Goal: Transaction & Acquisition: Book appointment/travel/reservation

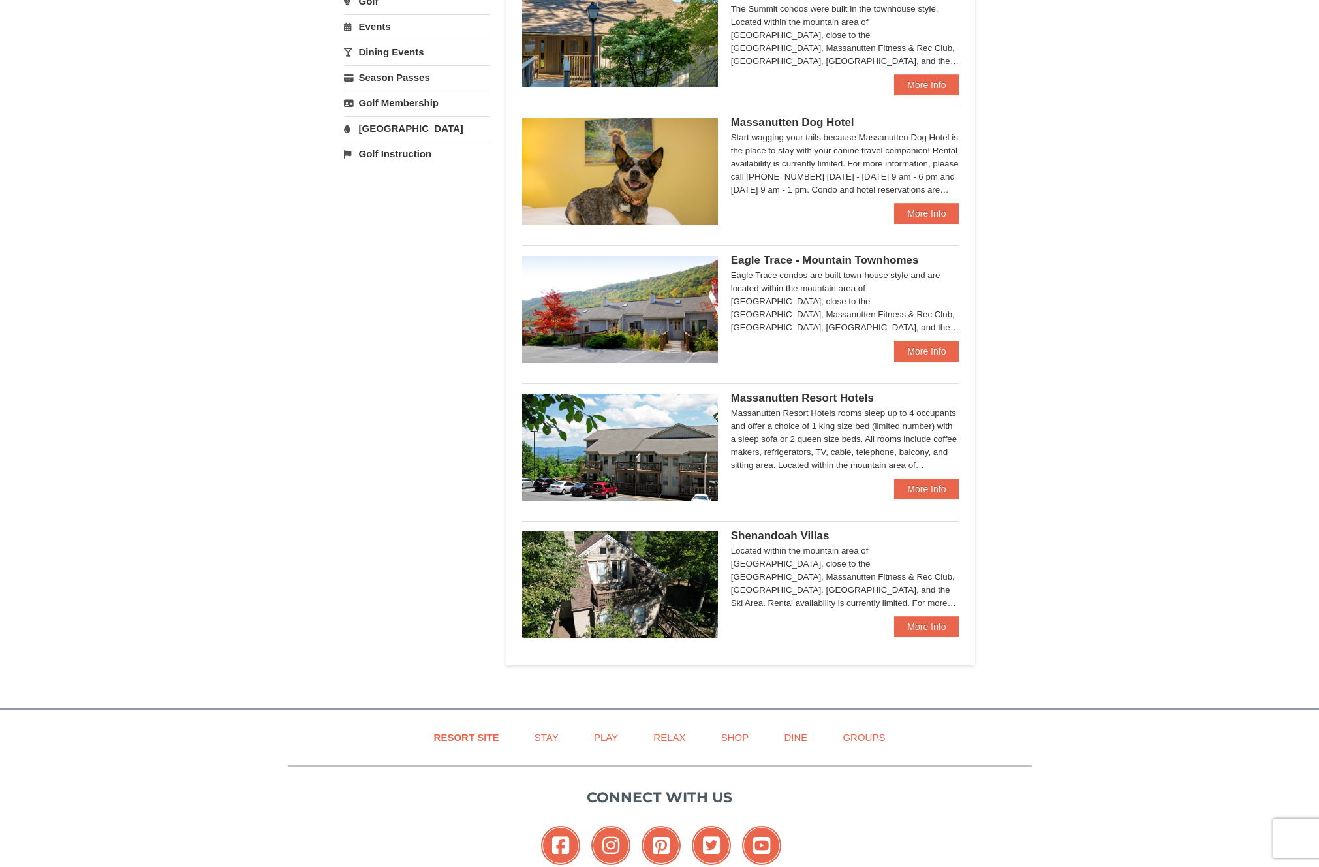
scroll to position [488, 0]
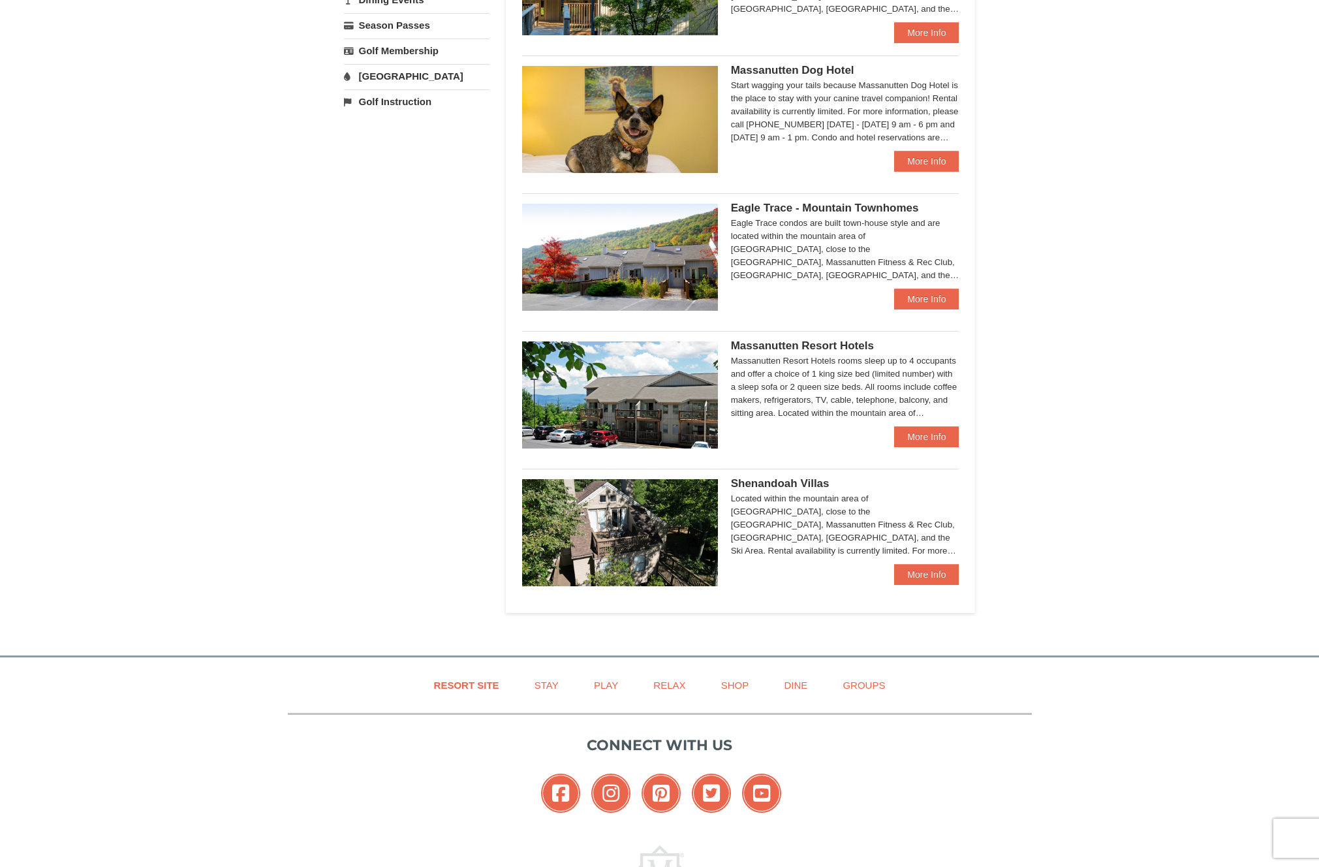
click at [649, 256] on img at bounding box center [620, 257] width 196 height 107
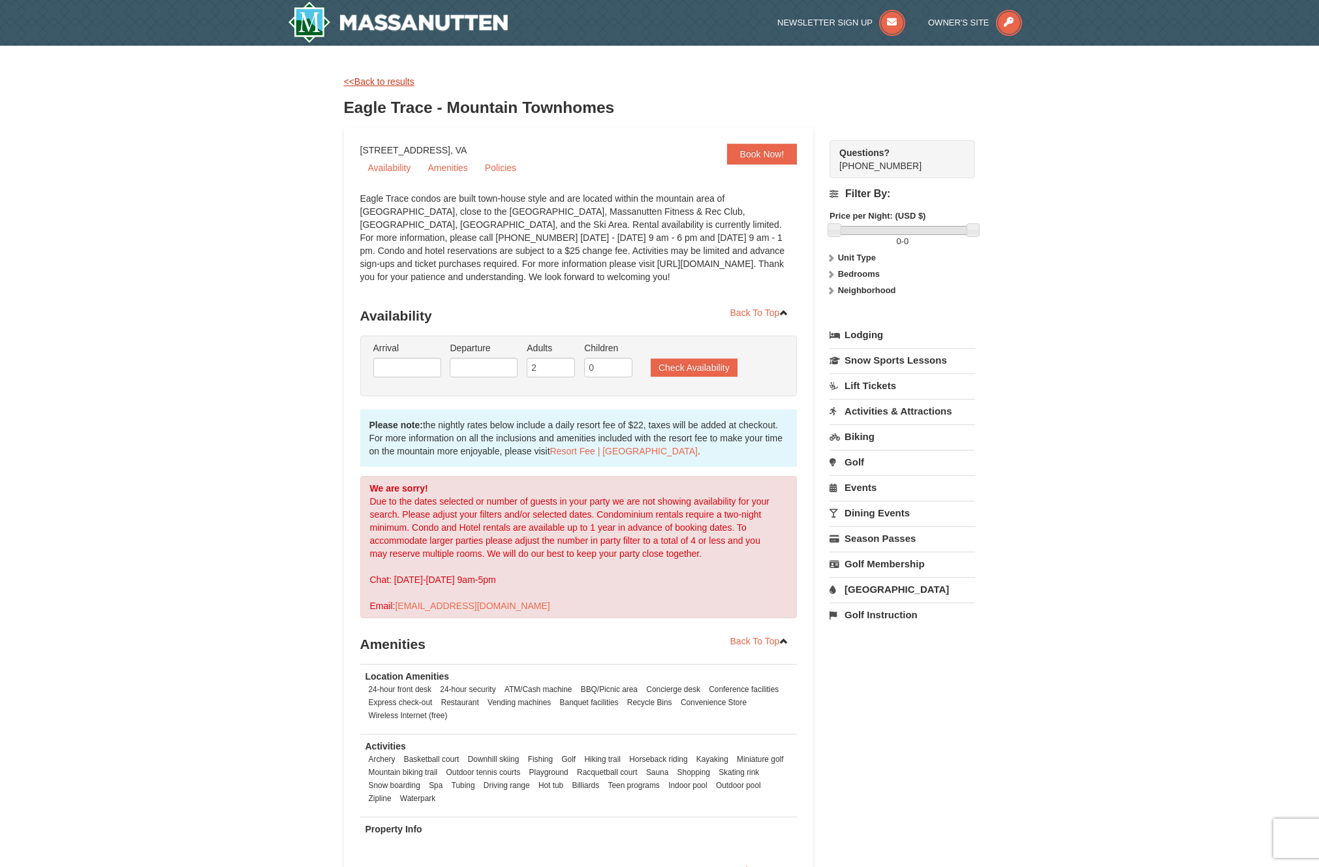
click at [397, 82] on link "<<Back to results" at bounding box center [379, 81] width 70 height 10
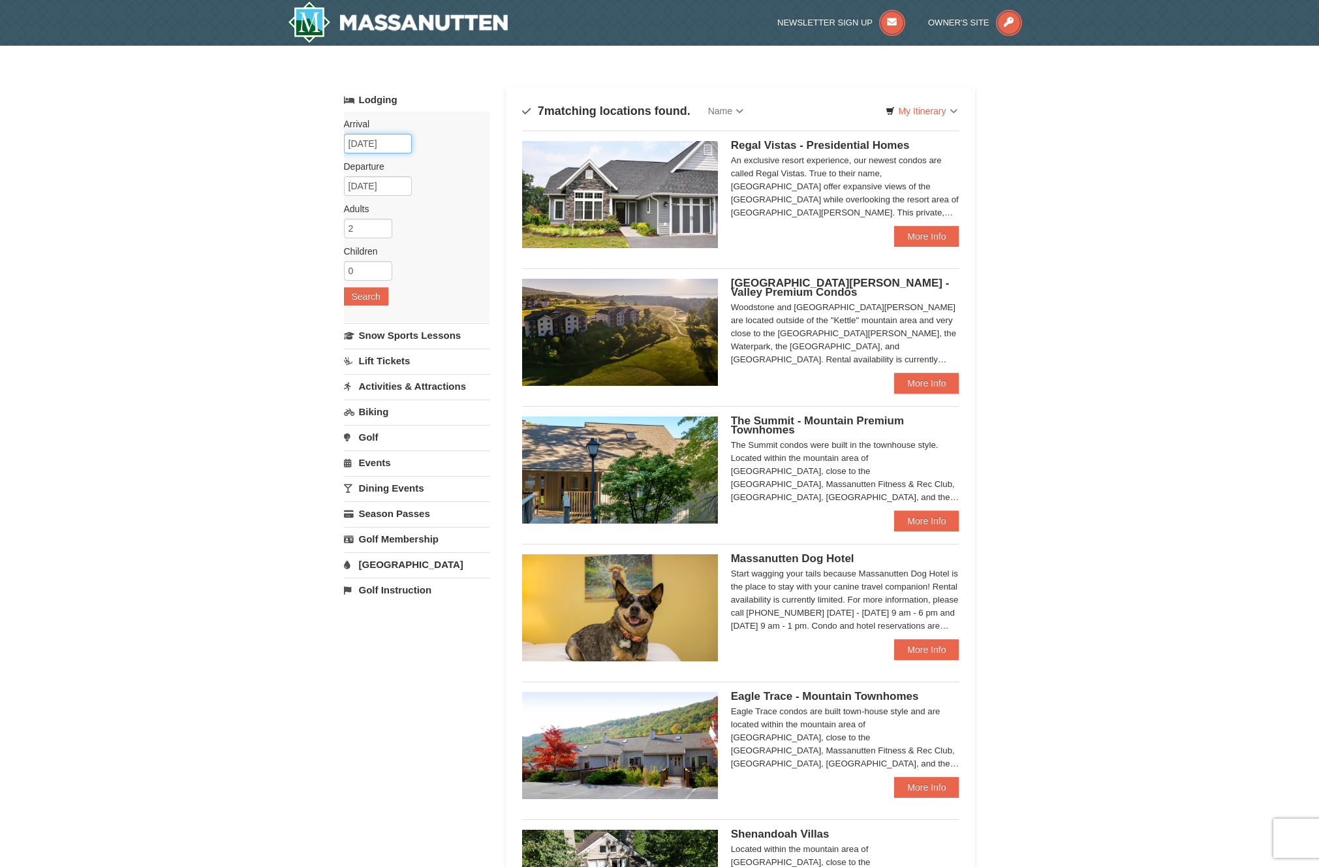
click at [365, 144] on input "[DATE]" at bounding box center [378, 144] width 68 height 20
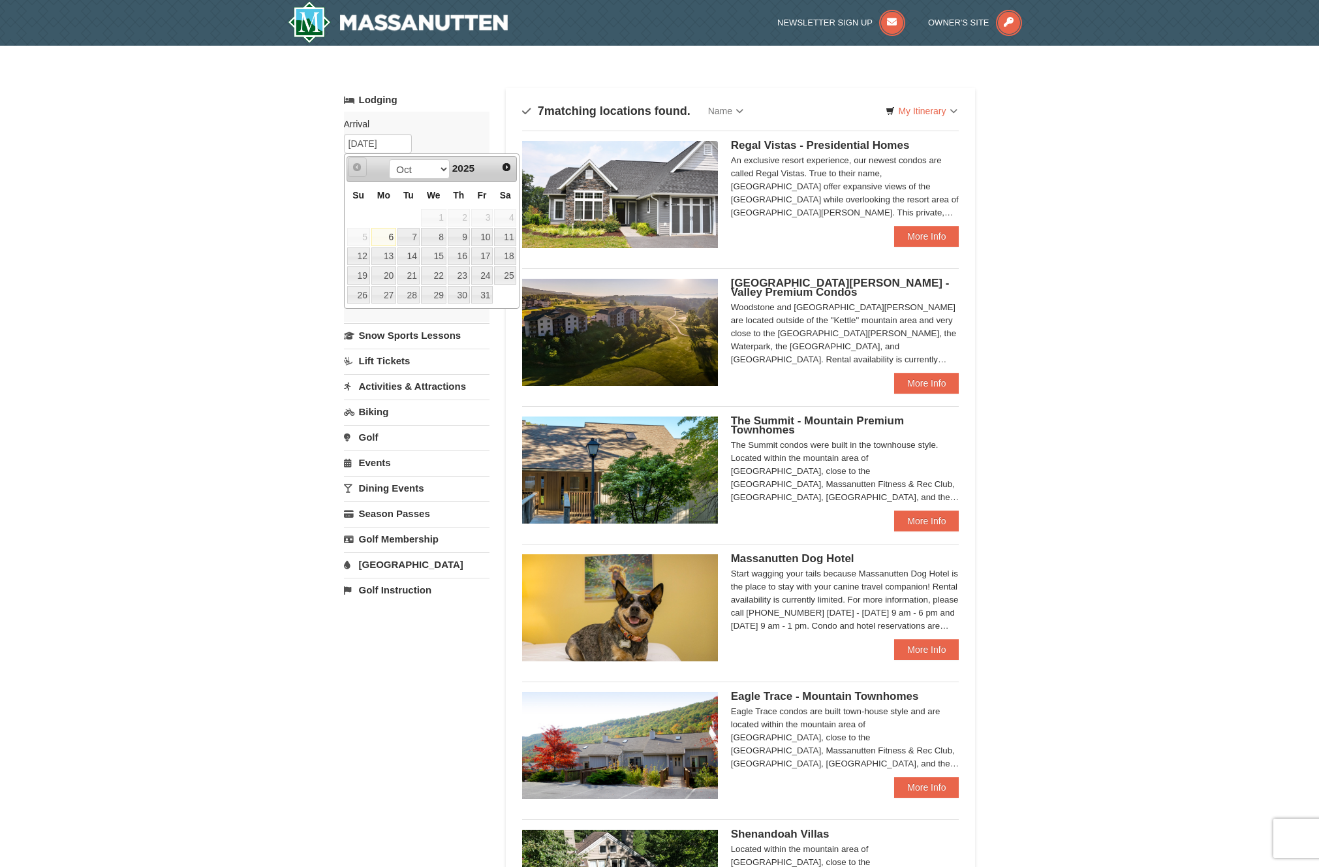
click at [353, 166] on span "Prev" at bounding box center [357, 167] width 10 height 10
click at [359, 169] on span "Prev" at bounding box center [357, 167] width 10 height 10
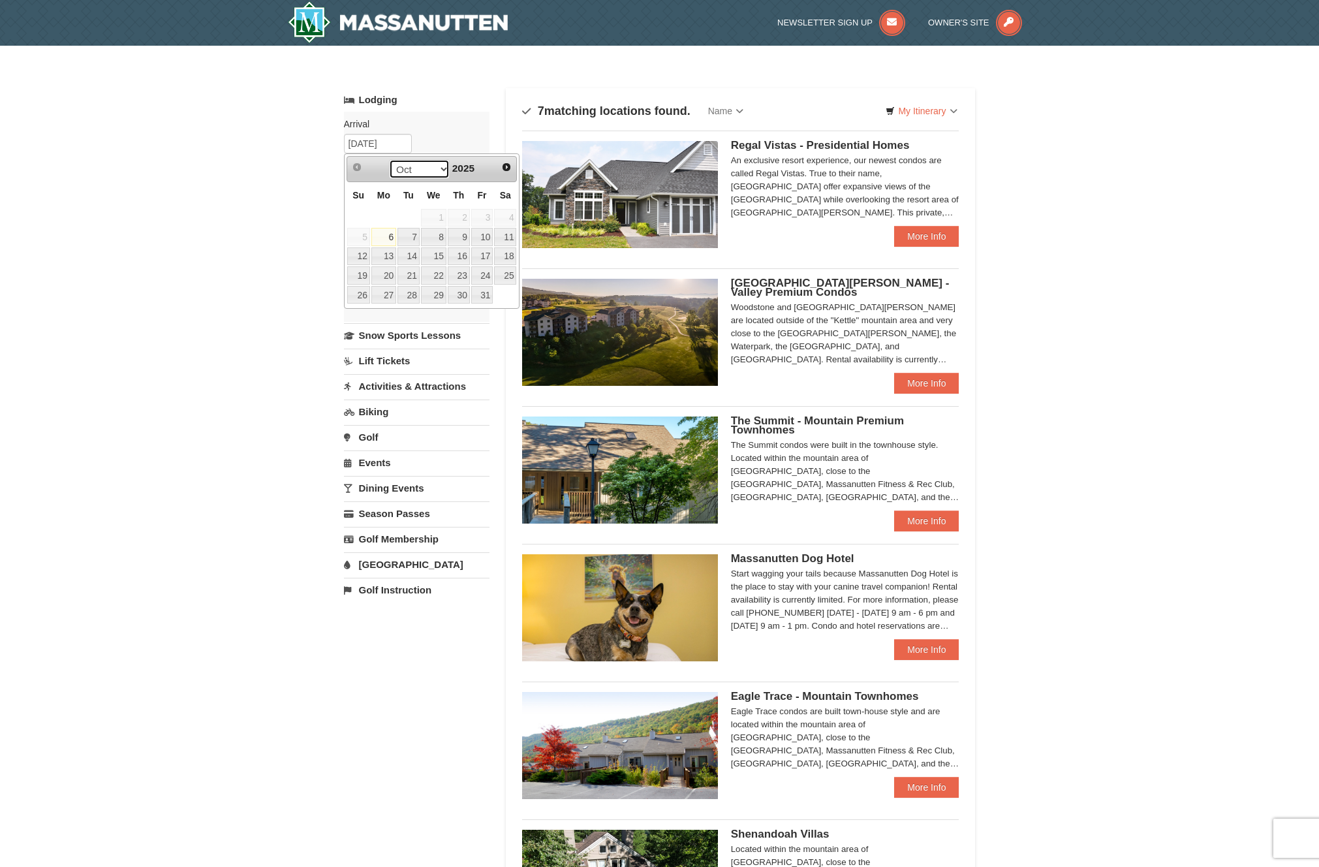
click at [423, 174] on select "Oct Nov Dec" at bounding box center [419, 169] width 61 height 20
click at [389, 159] on select "Oct Nov Dec" at bounding box center [419, 169] width 61 height 20
click at [496, 234] on link "11" at bounding box center [505, 237] width 22 height 18
type input "[DATE]"
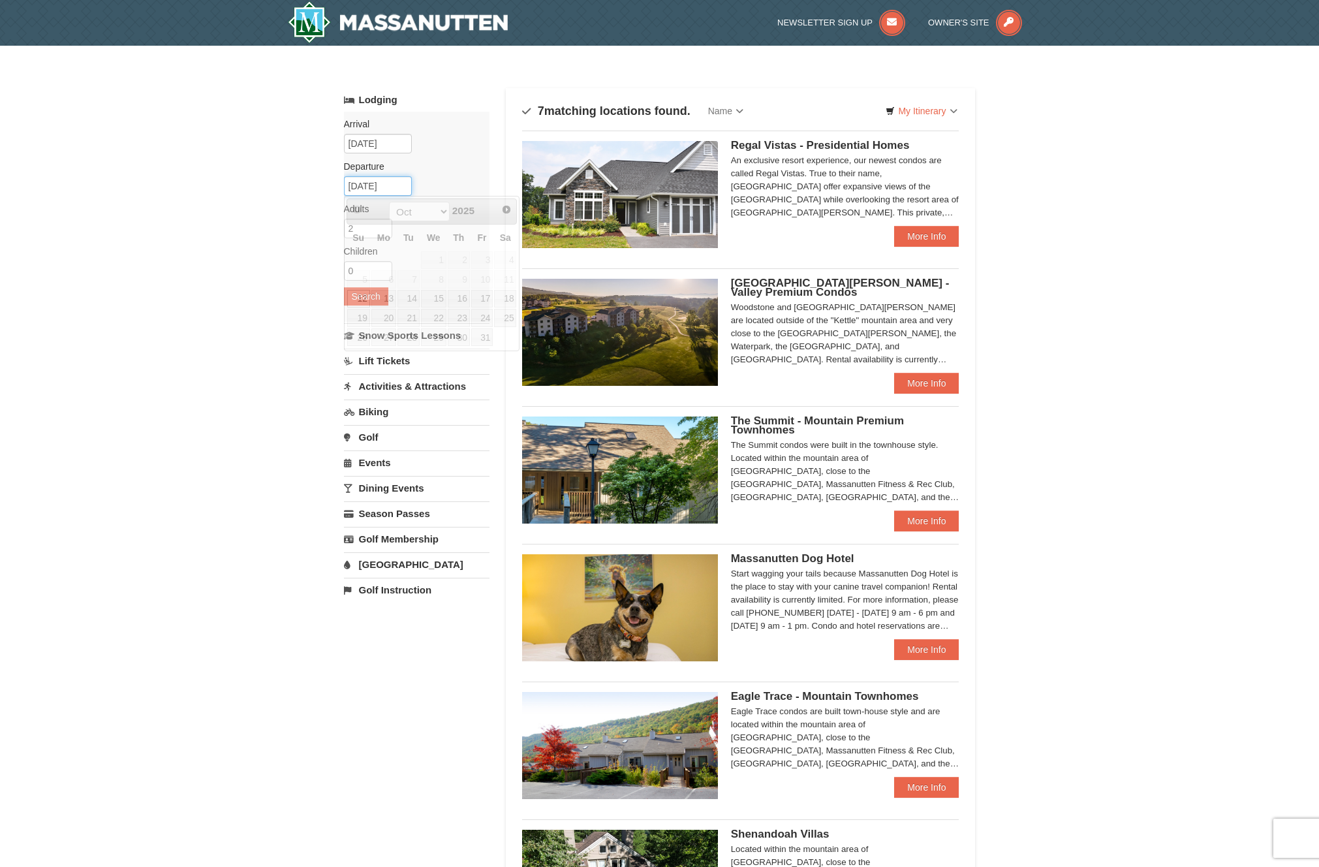
click at [384, 186] on input "10/12/2025" at bounding box center [378, 186] width 68 height 20
click at [510, 292] on link "18" at bounding box center [505, 299] width 22 height 18
type input "[DATE]"
click at [382, 267] on input "1" at bounding box center [368, 271] width 48 height 20
type input "2"
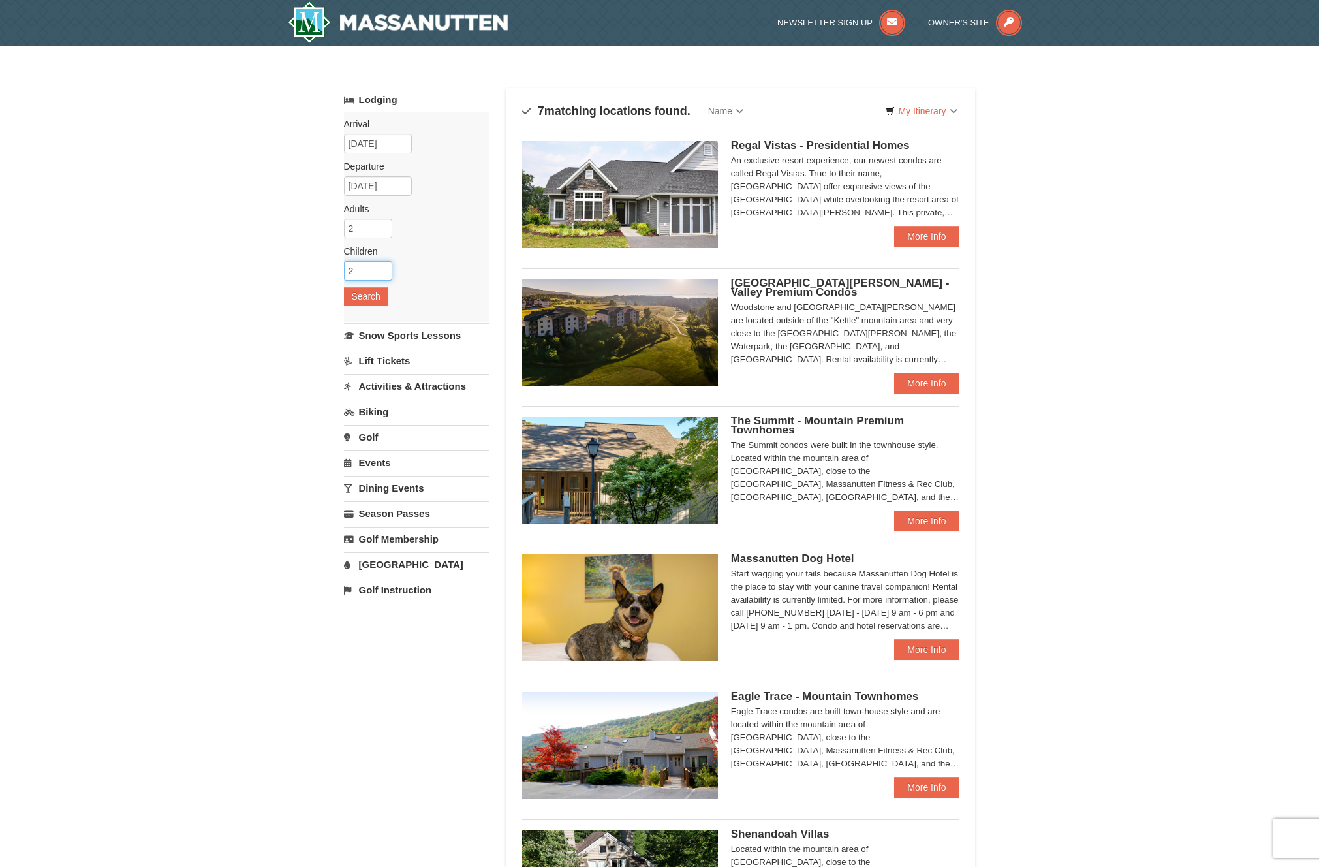
click at [382, 267] on input "2" at bounding box center [368, 271] width 48 height 20
click at [375, 296] on button "Search" at bounding box center [366, 296] width 44 height 18
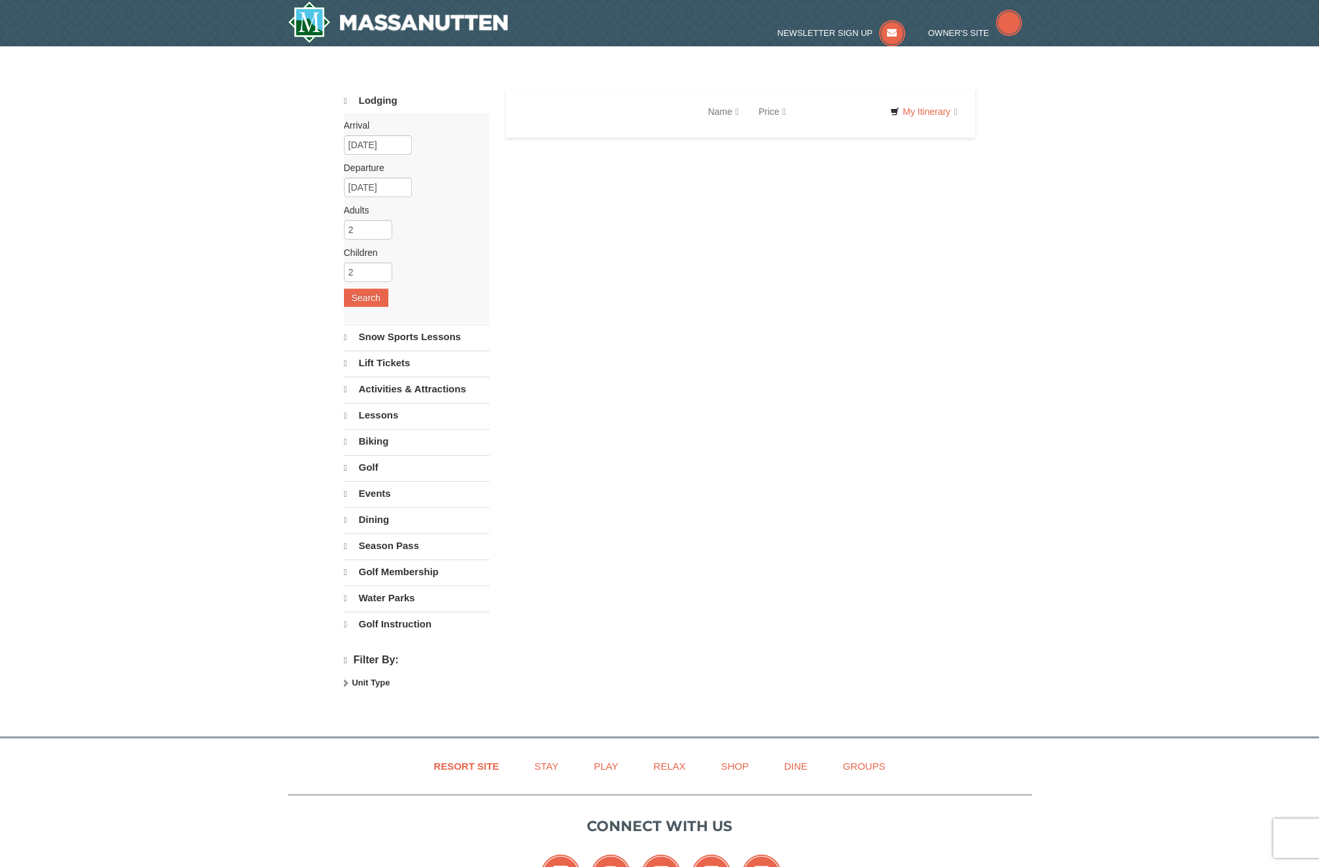
select select "10"
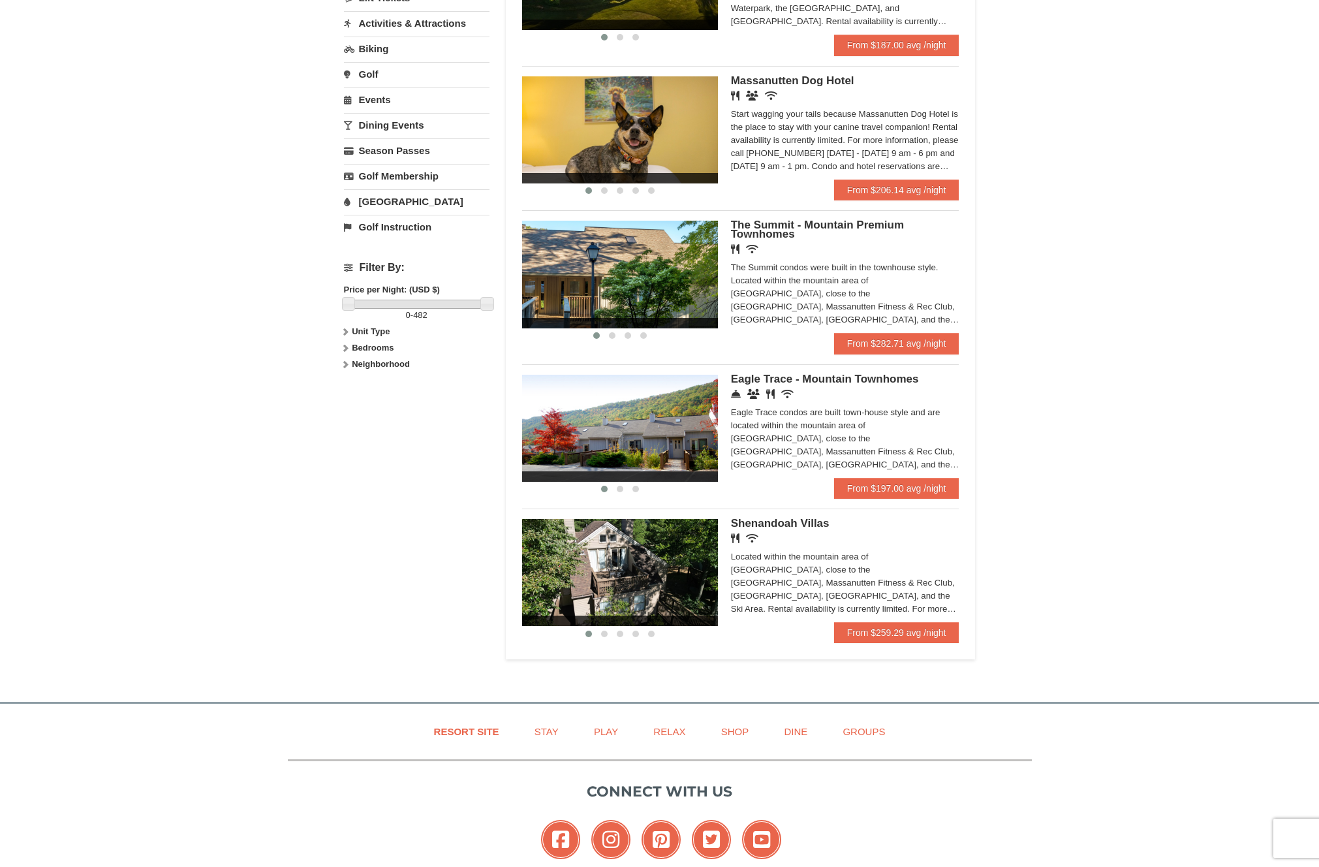
scroll to position [396, 0]
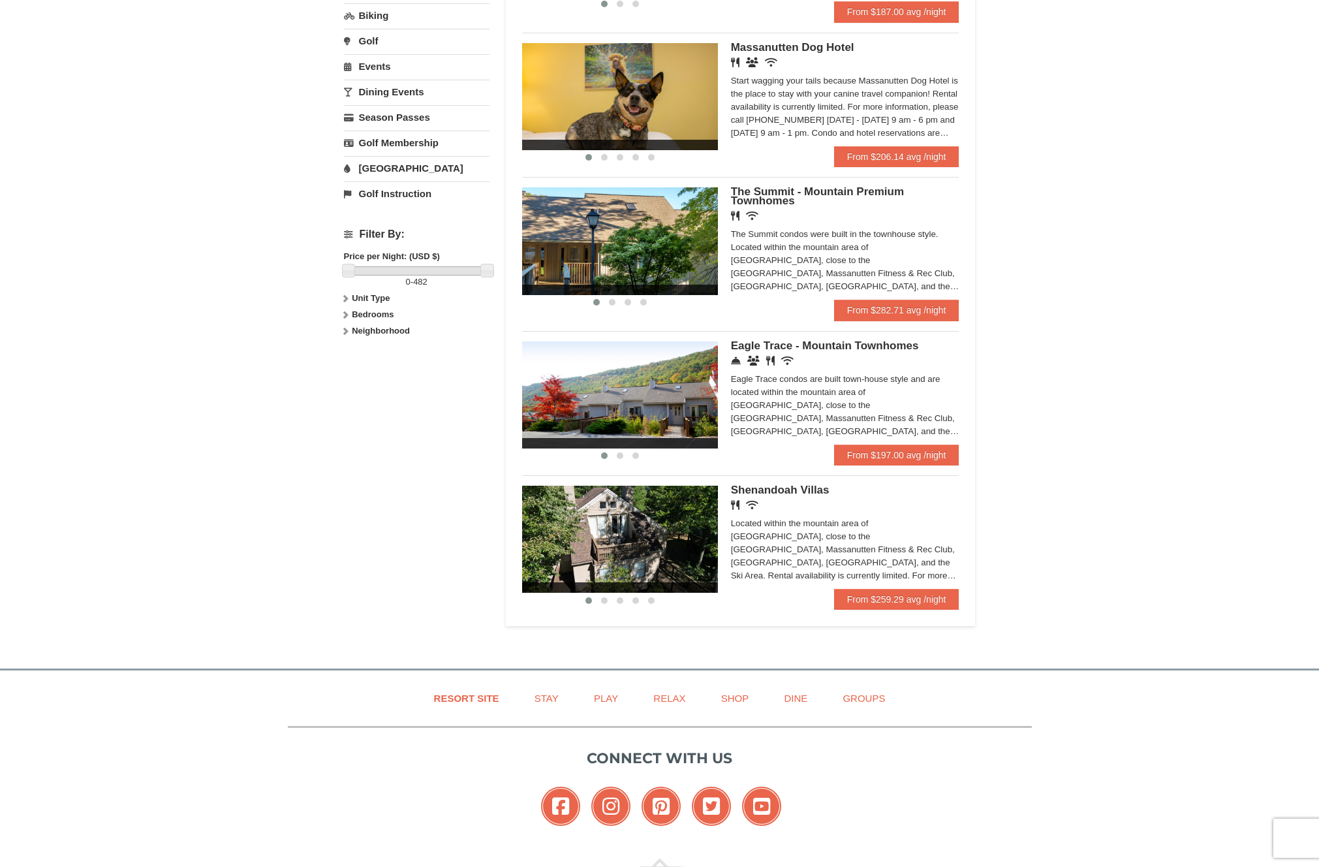
click at [641, 373] on img at bounding box center [620, 394] width 196 height 107
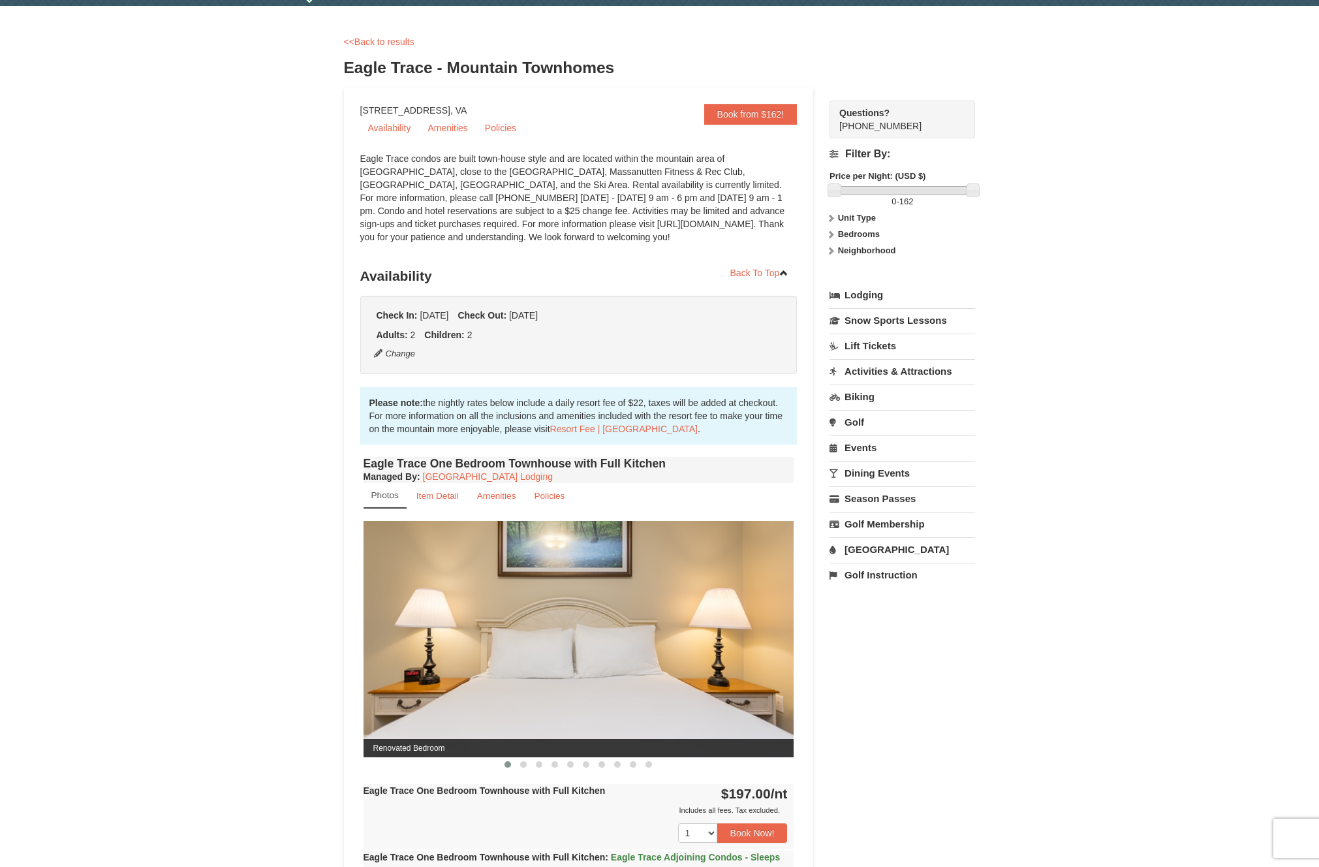
scroll to position [375, 0]
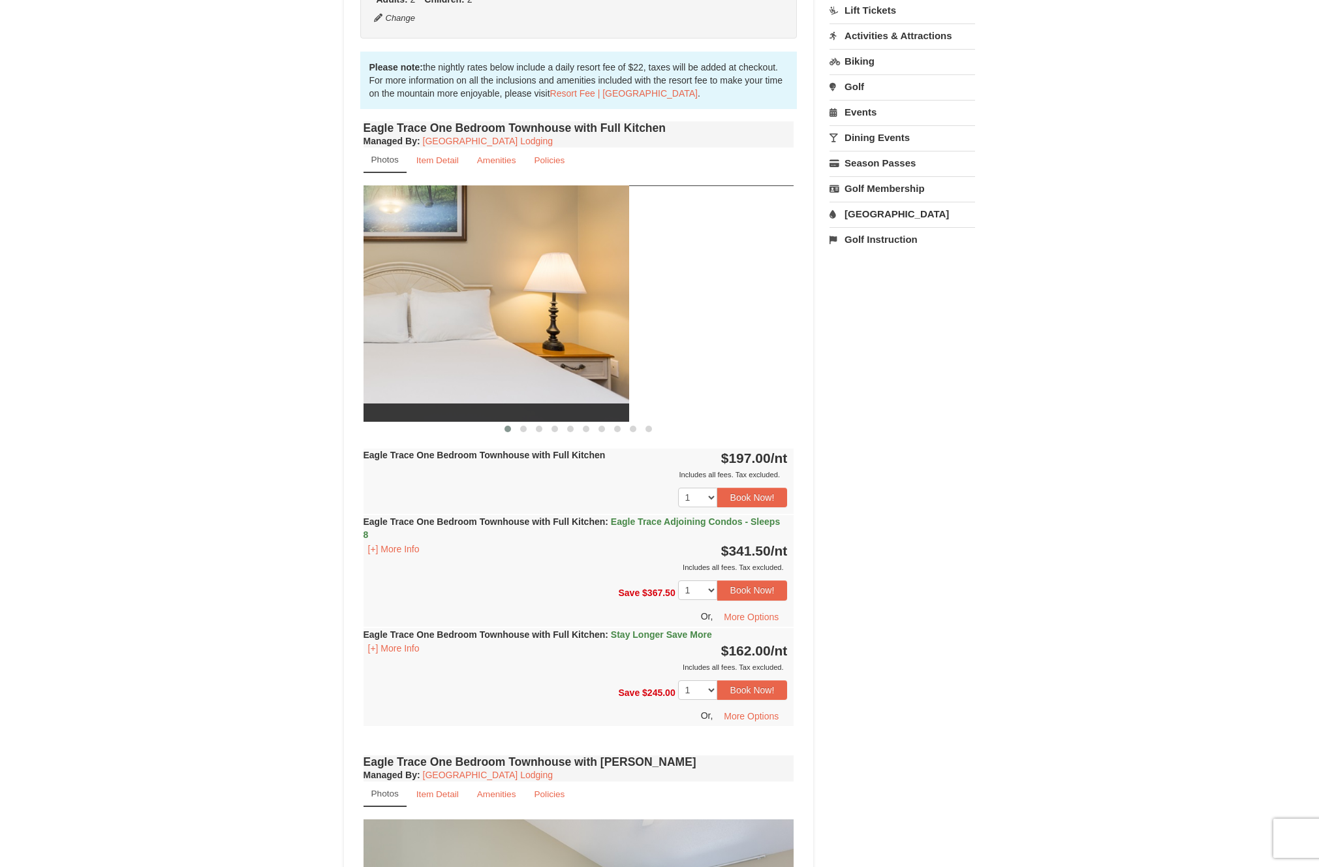
drag, startPoint x: 677, startPoint y: 343, endPoint x: 457, endPoint y: 320, distance: 221.7
click at [457, 320] on img at bounding box center [413, 303] width 431 height 236
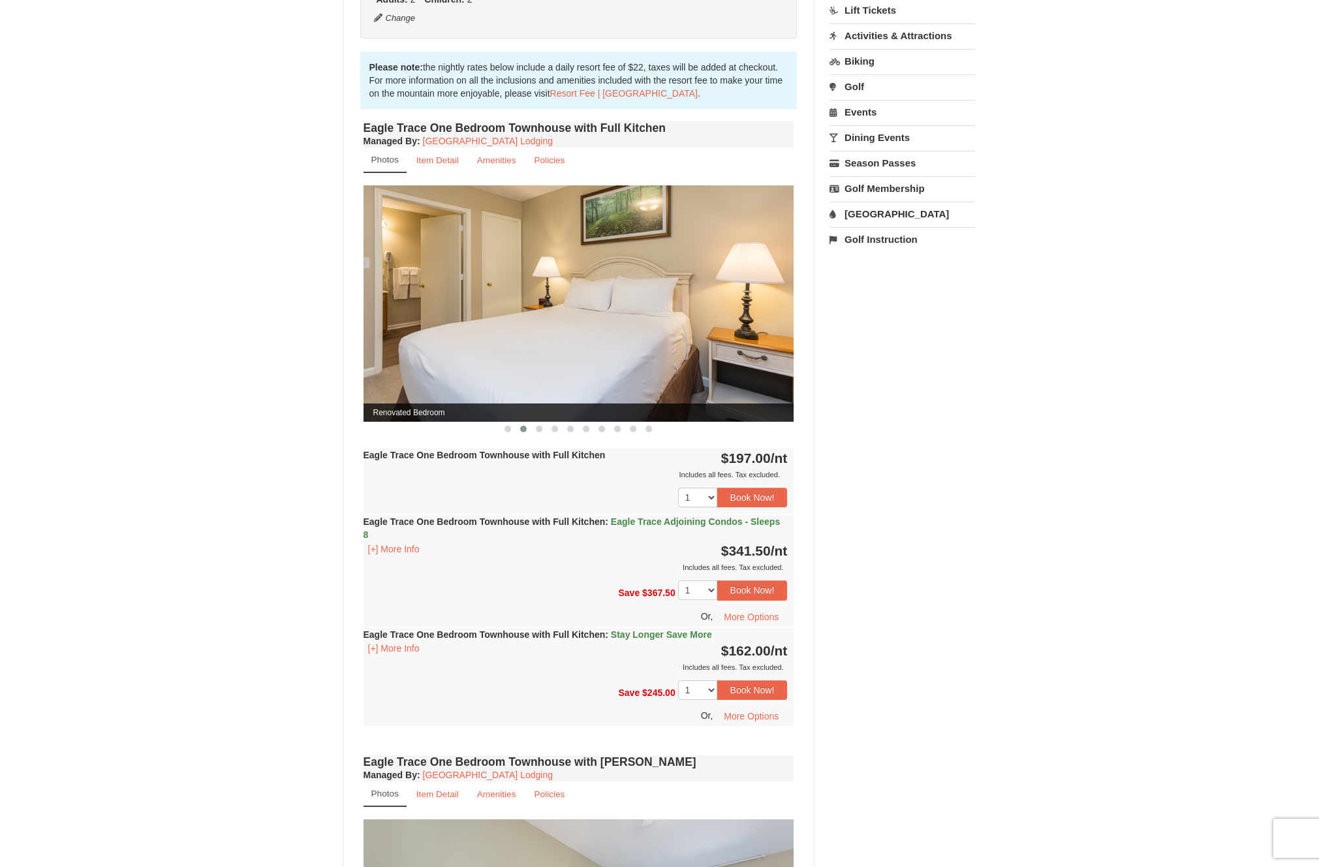
drag, startPoint x: 656, startPoint y: 308, endPoint x: 443, endPoint y: 305, distance: 212.7
click at [449, 305] on img at bounding box center [578, 303] width 431 height 236
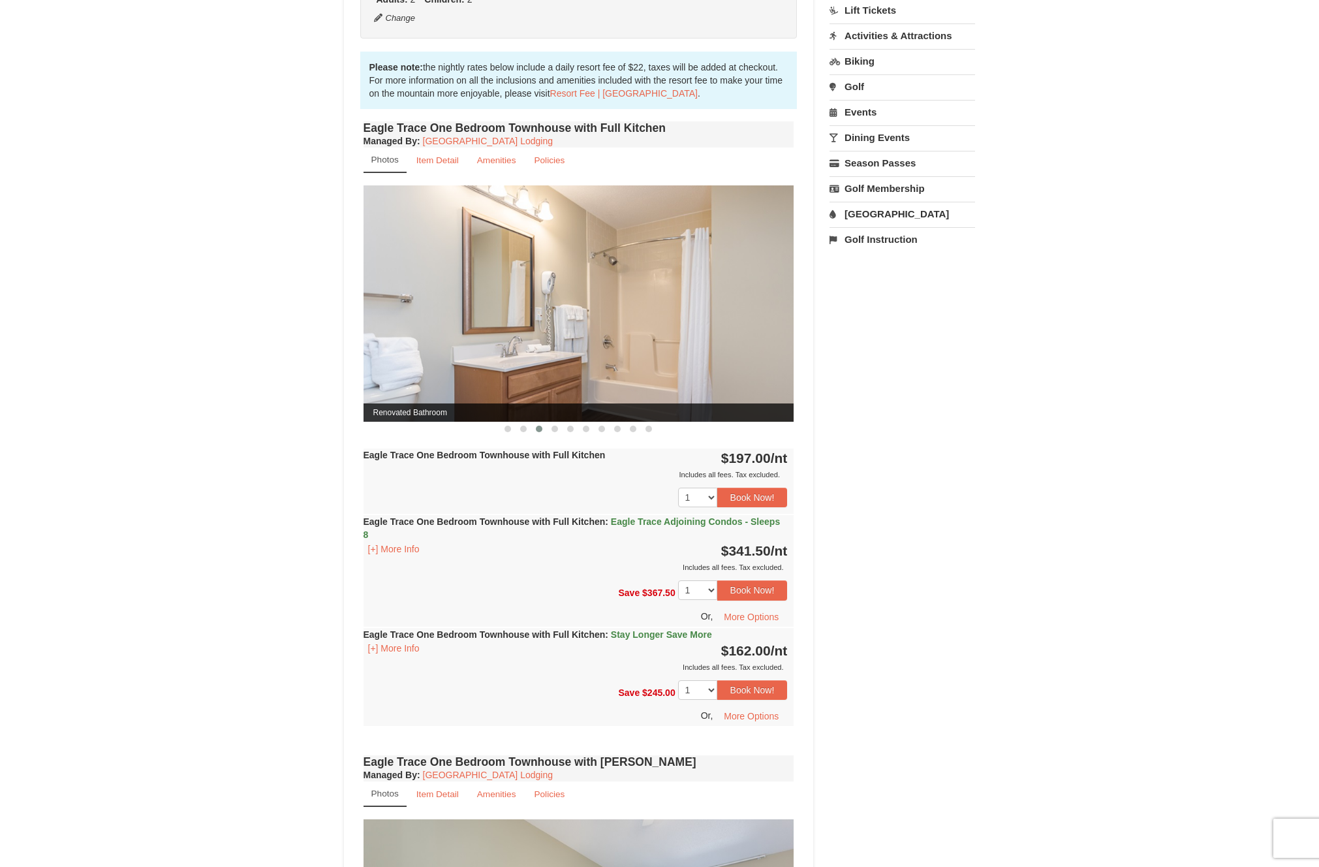
drag, startPoint x: 724, startPoint y: 299, endPoint x: 457, endPoint y: 296, distance: 266.9
click at [460, 296] on img at bounding box center [578, 303] width 431 height 236
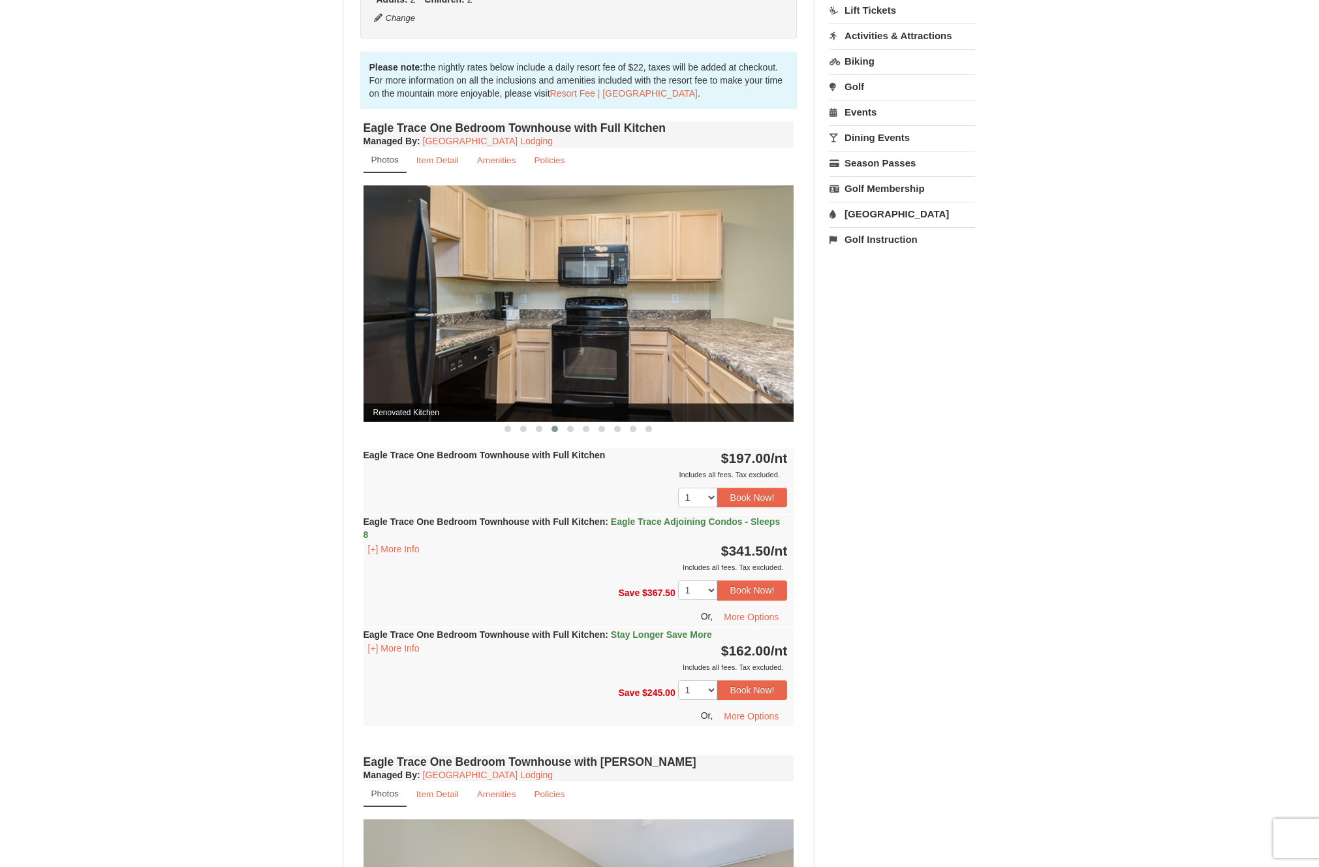
drag, startPoint x: 649, startPoint y: 293, endPoint x: 425, endPoint y: 290, distance: 224.5
click at [433, 289] on img at bounding box center [578, 303] width 431 height 236
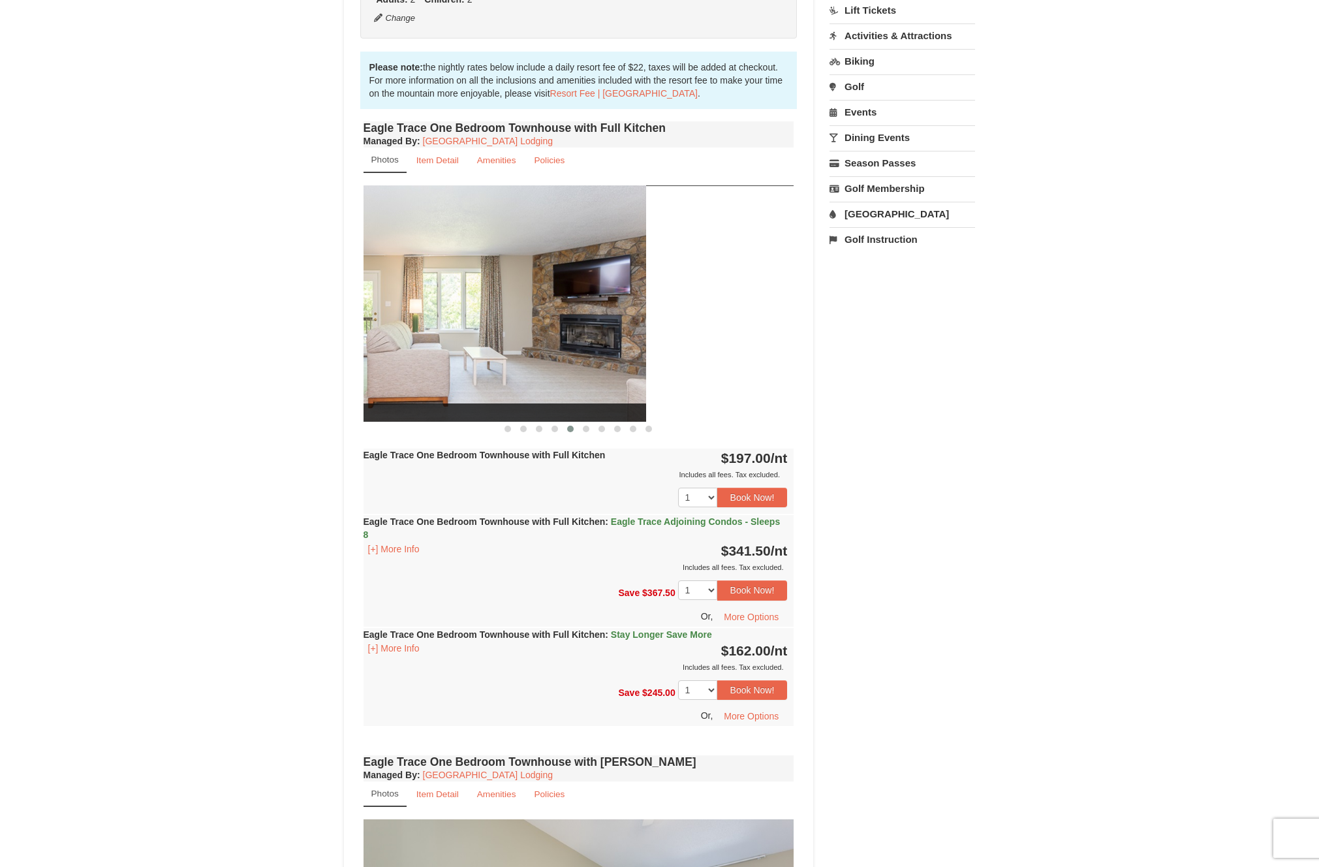
drag, startPoint x: 683, startPoint y: 285, endPoint x: 416, endPoint y: 292, distance: 267.0
click at [435, 290] on img at bounding box center [430, 303] width 431 height 236
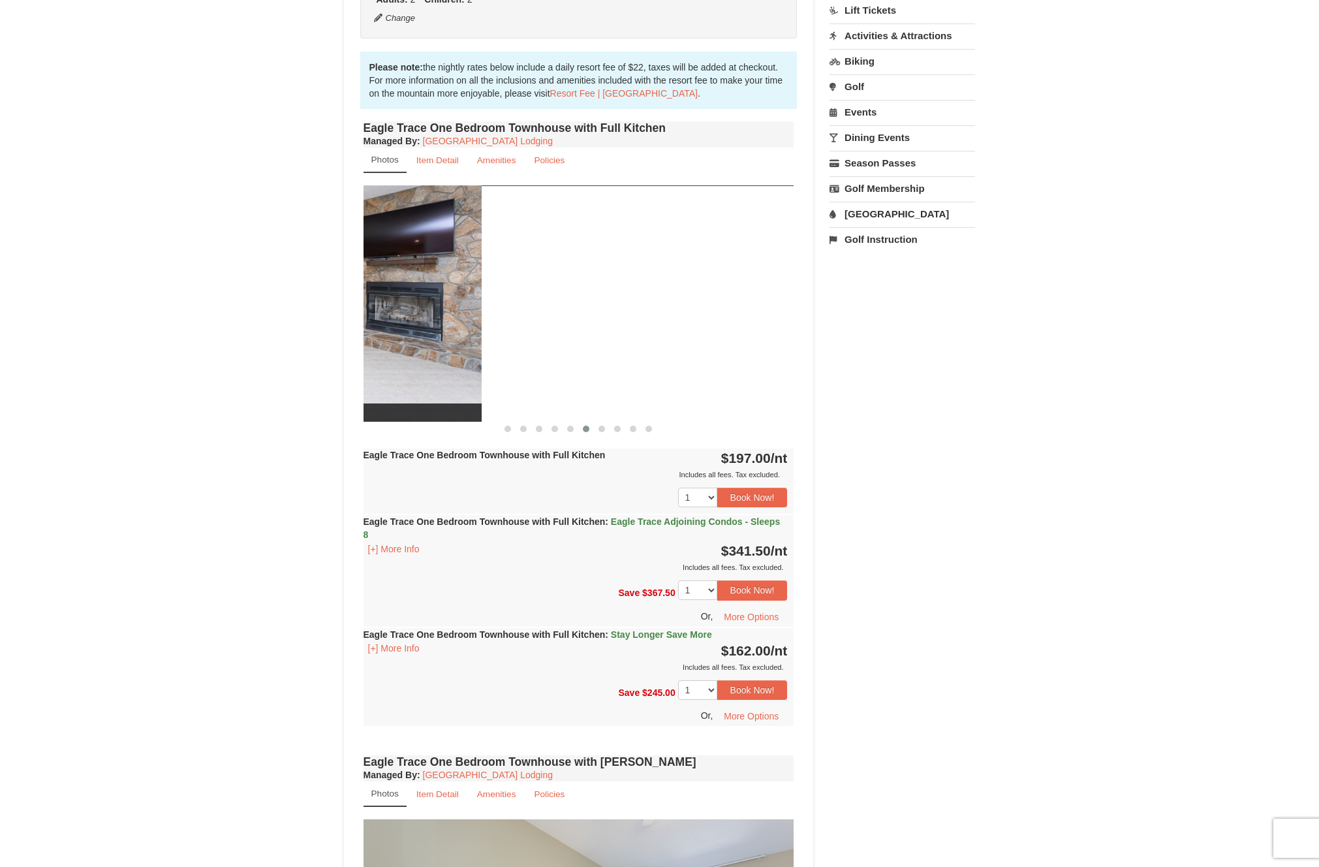
drag, startPoint x: 701, startPoint y: 290, endPoint x: 389, endPoint y: 288, distance: 312.6
click at [389, 288] on img at bounding box center [266, 303] width 431 height 236
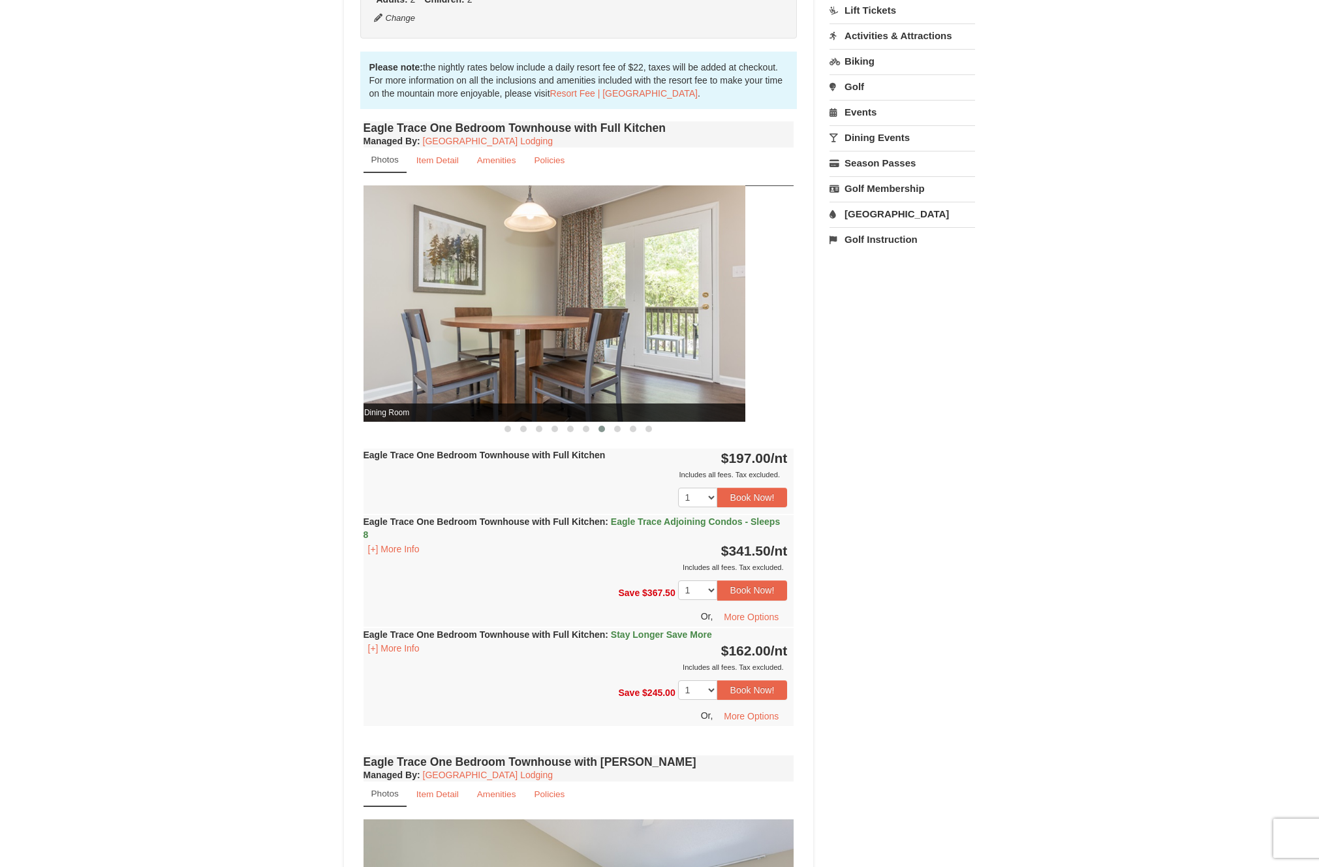
drag, startPoint x: 683, startPoint y: 288, endPoint x: 368, endPoint y: 285, distance: 315.2
click at [391, 285] on img at bounding box center [530, 303] width 431 height 236
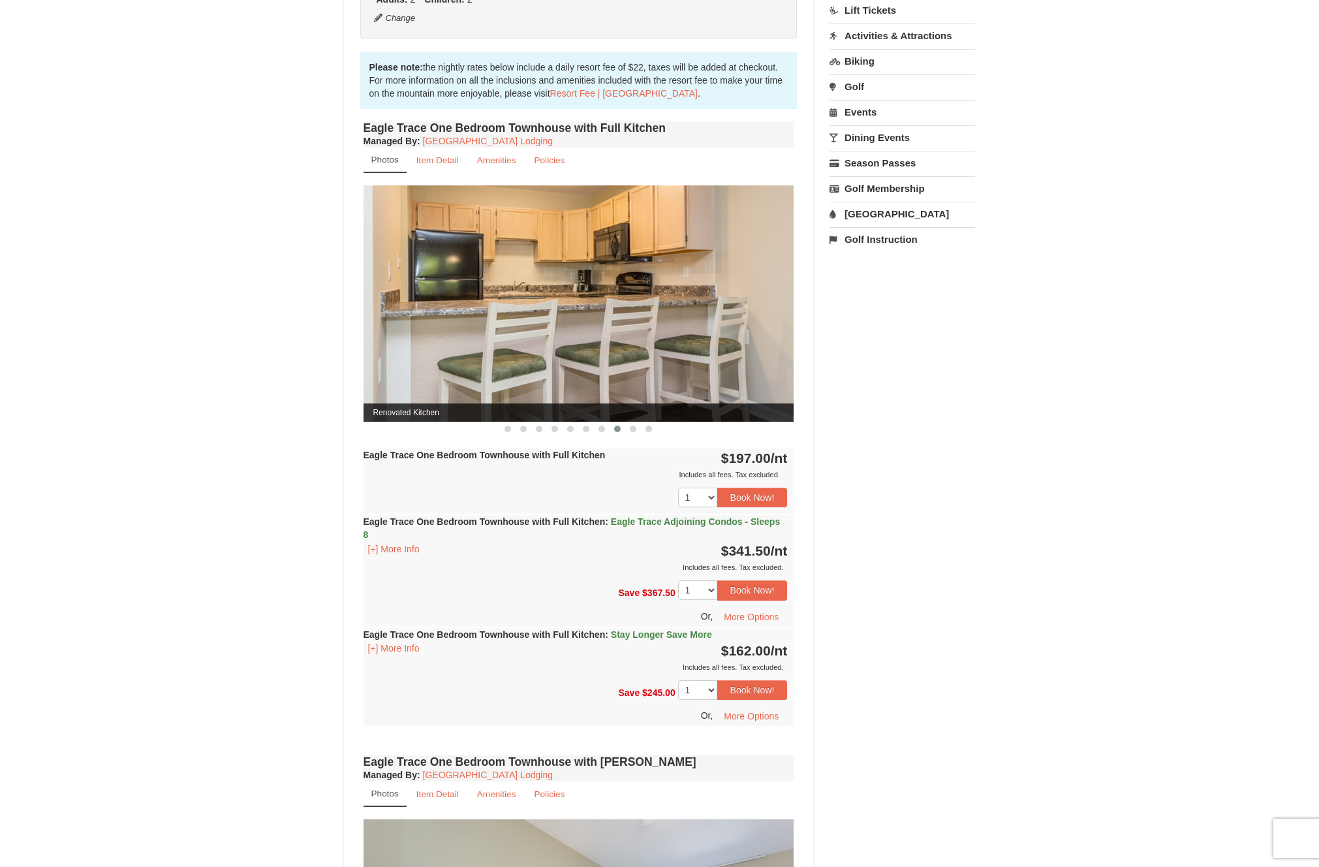
drag, startPoint x: 663, startPoint y: 284, endPoint x: 367, endPoint y: 279, distance: 296.3
click at [374, 279] on img at bounding box center [578, 303] width 431 height 236
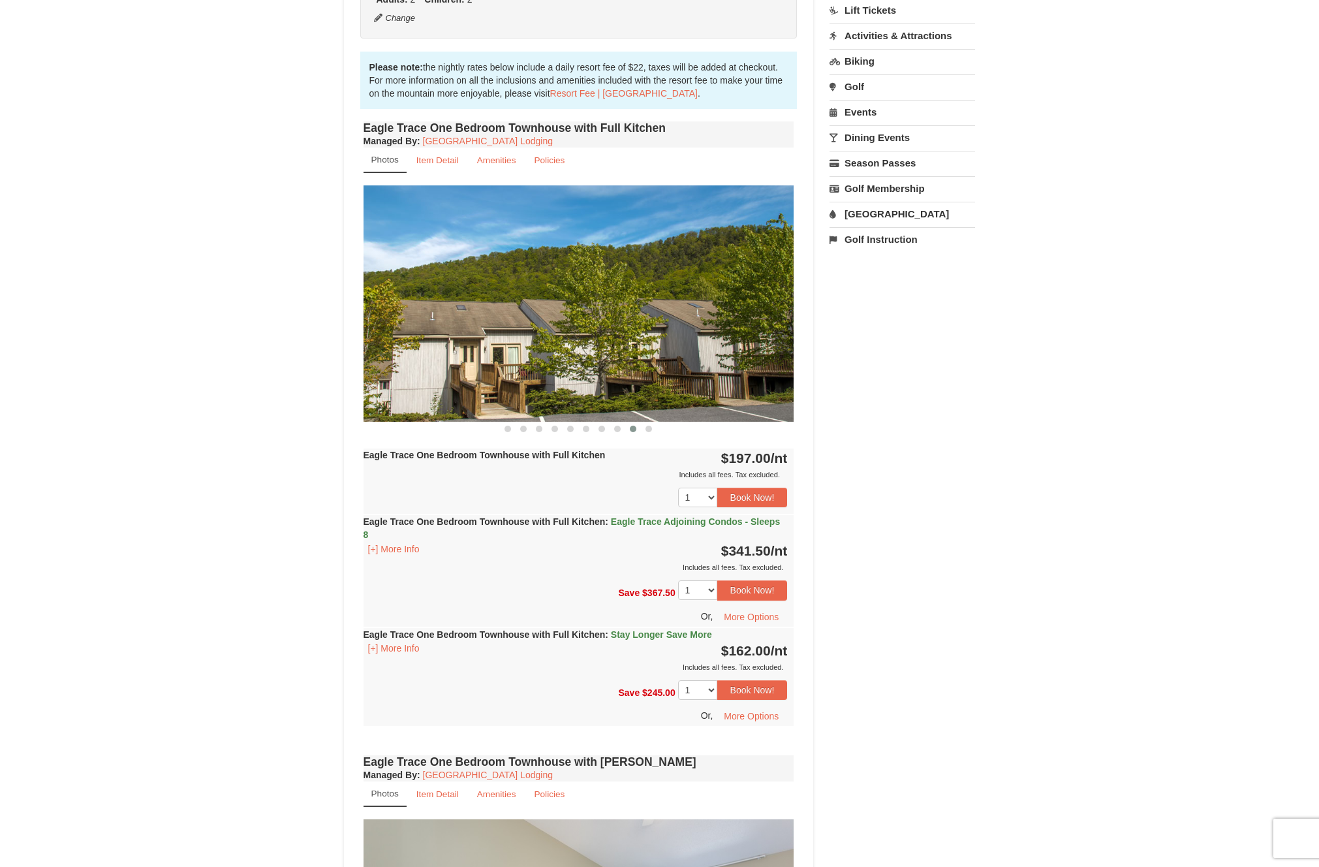
drag, startPoint x: 654, startPoint y: 297, endPoint x: 357, endPoint y: 292, distance: 297.6
click at [358, 292] on div "Book from $162! [STREET_ADDRESS], VA Availability Amenities Policies Eagle Trac…" at bounding box center [579, 706] width 470 height 1908
